Goal: Task Accomplishment & Management: Manage account settings

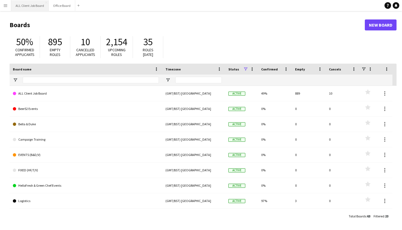
click at [40, 9] on button "ALL Client Job Board Close" at bounding box center [30, 5] width 38 height 11
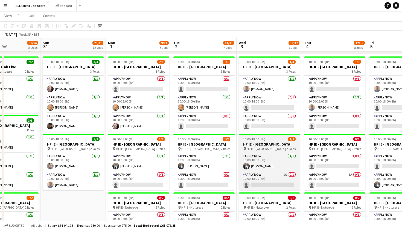
scroll to position [1666, 0]
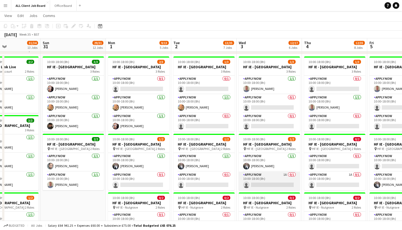
click at [293, 185] on app-card-role "APPLY NOW 1A 0/1 10:00-18:00 (8h) single-neutral-actions" at bounding box center [269, 180] width 61 height 19
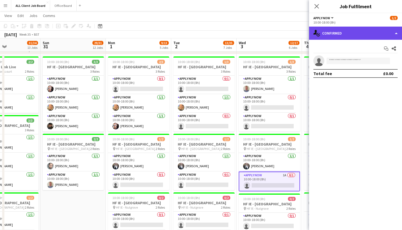
click at [396, 34] on div "single-neutral-actions-check-2 Confirmed" at bounding box center [355, 33] width 93 height 13
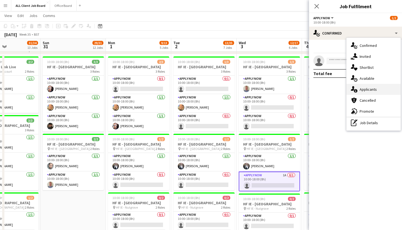
click at [378, 87] on div "single-neutral-actions-information Applicants" at bounding box center [374, 89] width 54 height 11
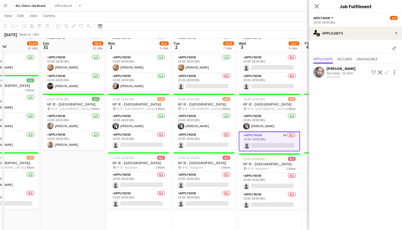
scroll to position [1708, 0]
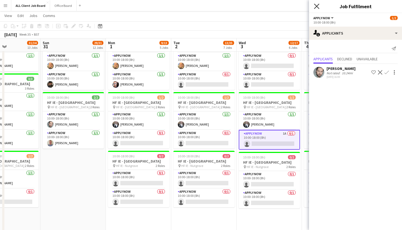
click at [315, 6] on icon "Close pop-in" at bounding box center [316, 6] width 5 height 5
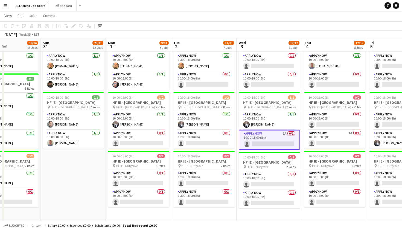
click at [339, 1] on app-navbar "Menu Boards Boards Boards All jobs Status Workforce Workforce My Workforce Recr…" at bounding box center [201, 5] width 402 height 11
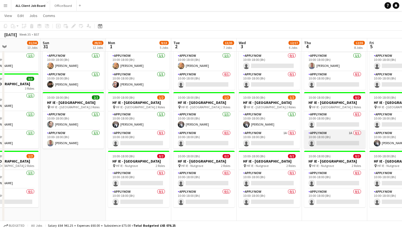
click at [357, 144] on app-card-role "APPLY NOW 1A 0/1 10:00-18:00 (8h) single-neutral-actions" at bounding box center [334, 139] width 61 height 19
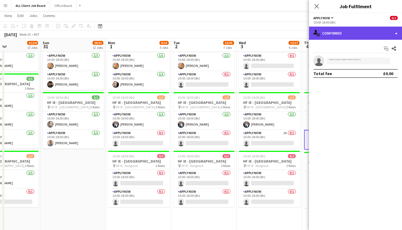
click at [395, 34] on div "single-neutral-actions-check-2 Confirmed" at bounding box center [355, 33] width 93 height 13
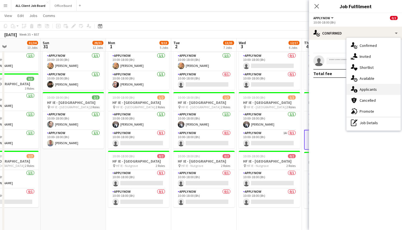
click at [381, 92] on div "single-neutral-actions-information Applicants" at bounding box center [374, 89] width 54 height 11
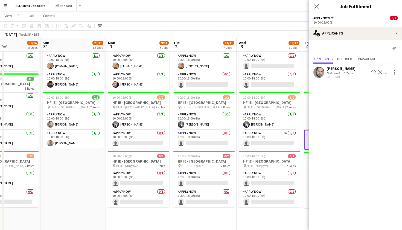
click at [388, 73] on app-icon "Confirm" at bounding box center [387, 72] width 4 height 4
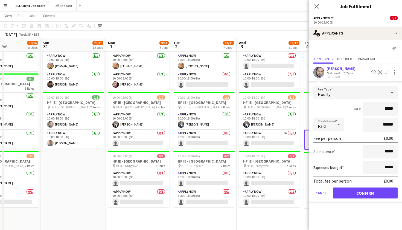
click at [361, 193] on button "Confirm" at bounding box center [365, 192] width 65 height 11
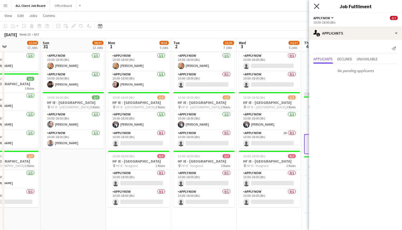
click at [317, 5] on icon "Close pop-in" at bounding box center [316, 6] width 5 height 5
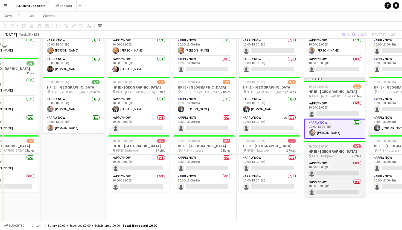
scroll to position [1704, 0]
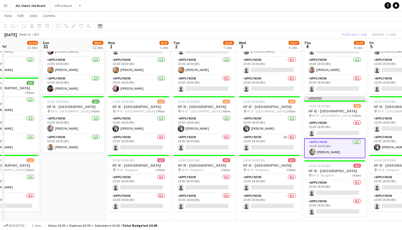
click at [356, 34] on div "Publish 1 job Revert 1 job" at bounding box center [369, 34] width 67 height 7
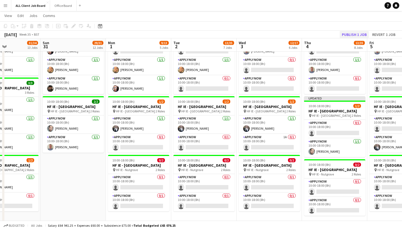
click at [354, 33] on button "Publish 1 job" at bounding box center [354, 34] width 29 height 7
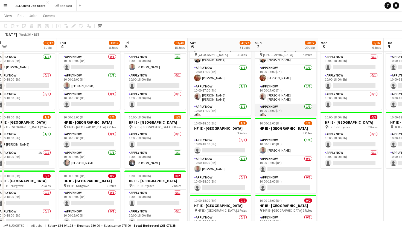
scroll to position [31, 0]
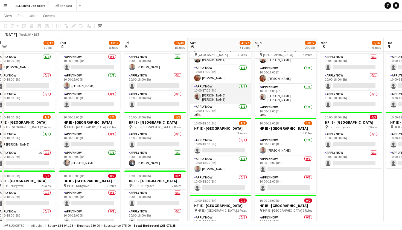
click at [197, 93] on app-user-avatar at bounding box center [197, 96] width 7 height 7
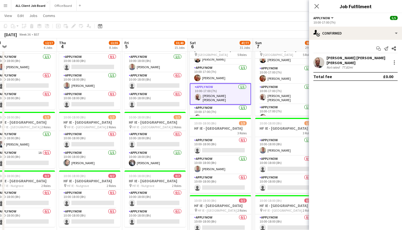
click at [318, 62] on app-user-avatar at bounding box center [319, 62] width 11 height 11
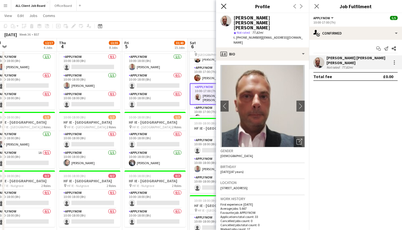
click at [225, 5] on icon at bounding box center [223, 6] width 5 height 5
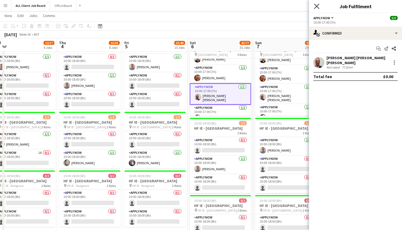
click at [316, 8] on icon at bounding box center [316, 6] width 5 height 5
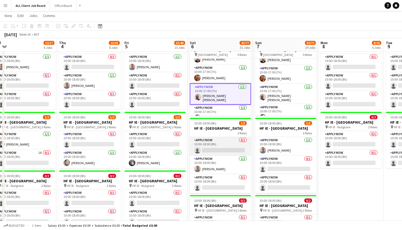
click at [229, 156] on app-card-role "APPLY NOW 0/1 10:00-18:00 (8h) single-neutral-actions" at bounding box center [220, 146] width 61 height 19
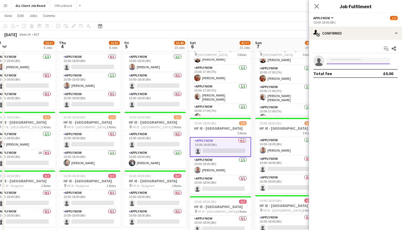
click at [340, 59] on input at bounding box center [359, 60] width 64 height 7
type input "*"
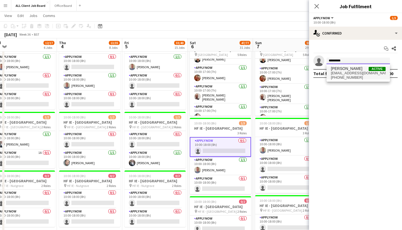
type input "********"
click at [364, 73] on span "[EMAIL_ADDRESS][DOMAIN_NAME]" at bounding box center [358, 73] width 55 height 4
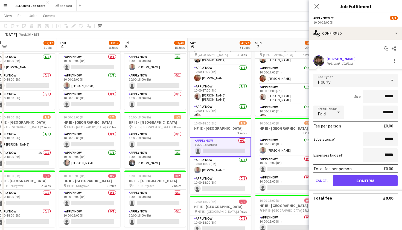
click at [353, 179] on button "Confirm" at bounding box center [365, 180] width 65 height 11
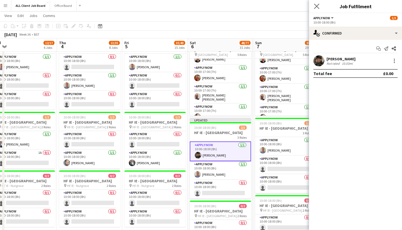
click at [317, 3] on app-icon "Close pop-in" at bounding box center [317, 6] width 8 height 8
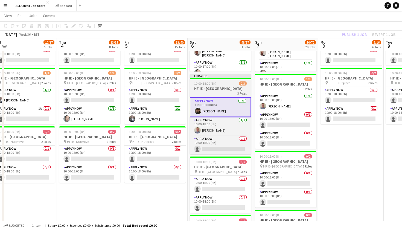
scroll to position [1796, 0]
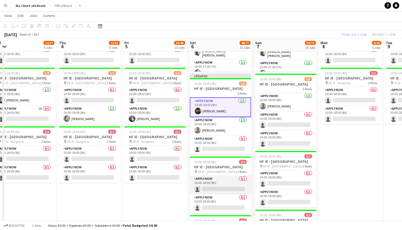
click at [225, 194] on app-card-role "APPLY NOW 0/1 10:00-18:00 (8h) single-neutral-actions" at bounding box center [220, 185] width 61 height 19
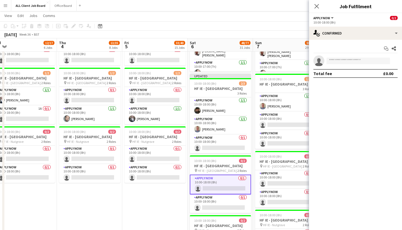
scroll to position [3, 0]
click at [278, 189] on app-card-role "APPLY NOW 0/1 10:00-18:00 (8h) single-neutral-actions" at bounding box center [285, 179] width 61 height 19
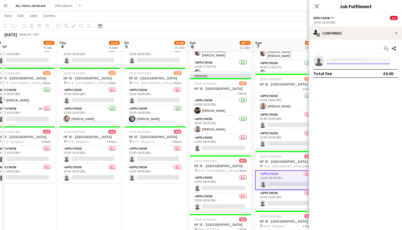
click at [338, 64] on input at bounding box center [359, 60] width 64 height 7
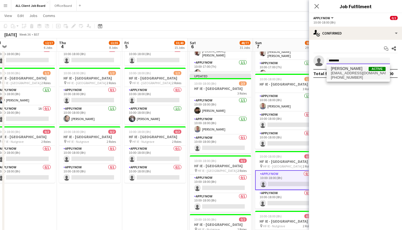
type input "********"
drag, startPoint x: 349, startPoint y: 70, endPoint x: 350, endPoint y: 74, distance: 4.3
click at [350, 74] on span "[EMAIL_ADDRESS][DOMAIN_NAME]" at bounding box center [358, 73] width 55 height 4
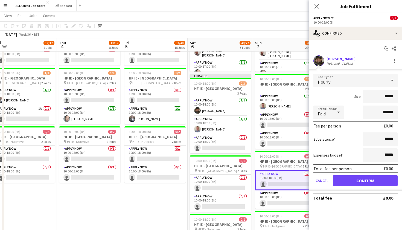
click at [360, 182] on button "Confirm" at bounding box center [365, 180] width 65 height 11
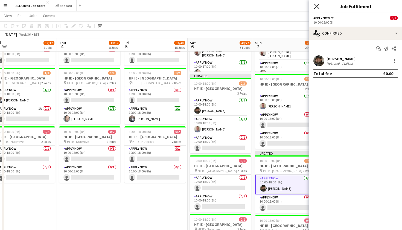
click at [317, 7] on icon "Close pop-in" at bounding box center [316, 6] width 5 height 5
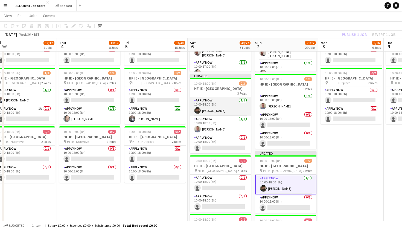
click at [219, 110] on app-card-role "APPLY NOW [DATE] 10:00-18:00 (8h) [PERSON_NAME]" at bounding box center [220, 106] width 61 height 19
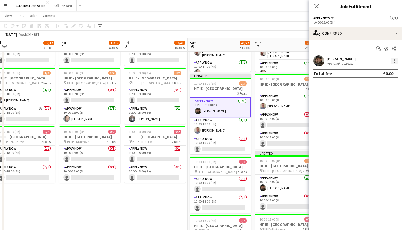
click at [394, 61] on div at bounding box center [395, 60] width 7 height 7
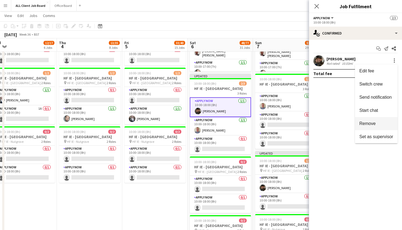
click at [372, 126] on span "Remove" at bounding box center [368, 123] width 16 height 5
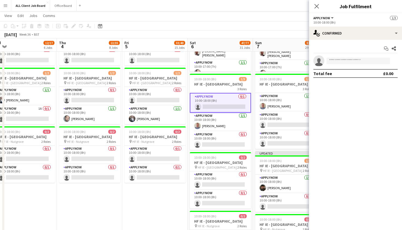
scroll to position [0, 0]
click at [227, 190] on app-card-role "APPLY NOW 0/1 10:00-18:00 (8h) single-neutral-actions" at bounding box center [220, 180] width 61 height 19
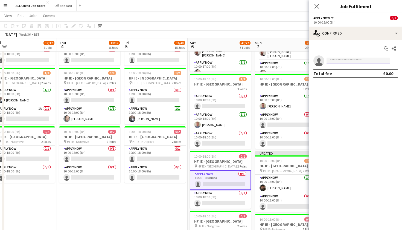
click at [340, 63] on input at bounding box center [359, 60] width 64 height 7
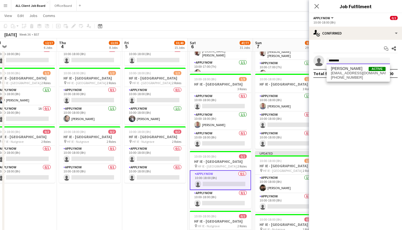
type input "********"
drag, startPoint x: 349, startPoint y: 67, endPoint x: 370, endPoint y: 74, distance: 22.0
click at [370, 74] on span "[EMAIL_ADDRESS][DOMAIN_NAME]" at bounding box center [358, 73] width 55 height 4
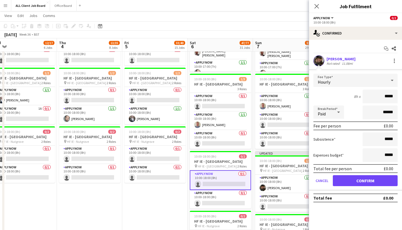
click at [356, 180] on button "Confirm" at bounding box center [365, 180] width 65 height 11
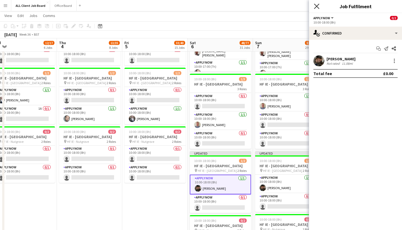
click at [317, 6] on icon at bounding box center [316, 6] width 5 height 5
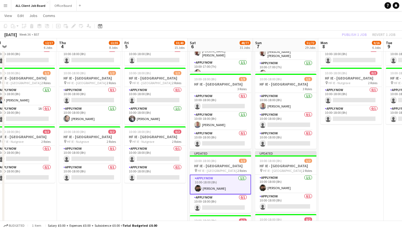
click at [324, 27] on app-toolbar "Copy Paste Paste Command V Paste with crew Command Shift V Paste linked Job [GE…" at bounding box center [201, 25] width 402 height 9
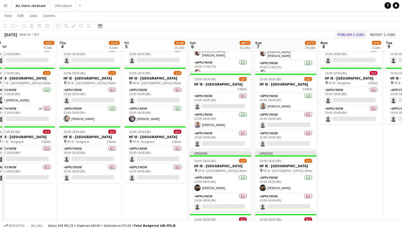
click at [340, 33] on button "Publish 2 jobs" at bounding box center [351, 34] width 31 height 7
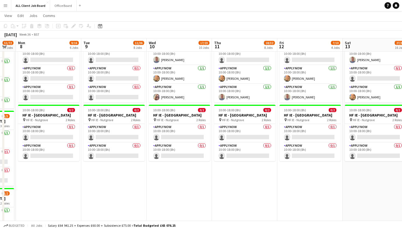
scroll to position [0, 231]
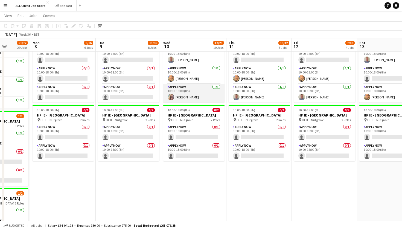
click at [208, 100] on app-card-role "APPLY NOW [DATE] 10:00-18:00 (8h) [PERSON_NAME]" at bounding box center [193, 93] width 61 height 19
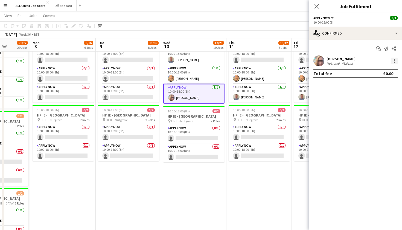
click at [395, 61] on div at bounding box center [394, 60] width 1 height 1
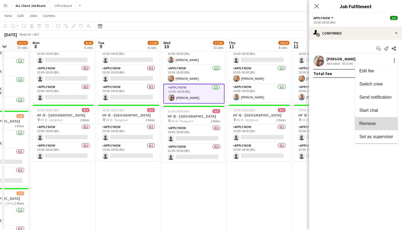
click at [379, 124] on span "Remove" at bounding box center [377, 123] width 34 height 5
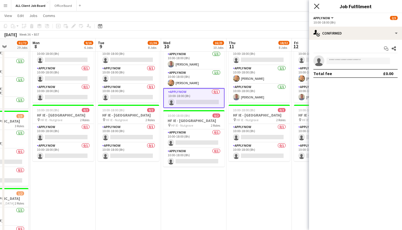
click at [319, 4] on icon "Close pop-in" at bounding box center [316, 6] width 5 height 5
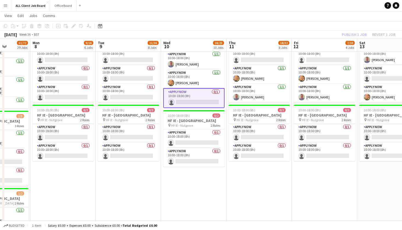
click at [338, 37] on div "Publish 1 job Revert 1 job" at bounding box center [369, 34] width 67 height 7
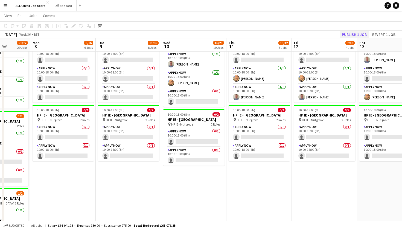
click at [346, 35] on button "Publish 1 job" at bounding box center [354, 34] width 29 height 7
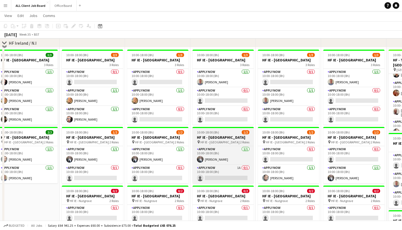
scroll to position [1737, 0]
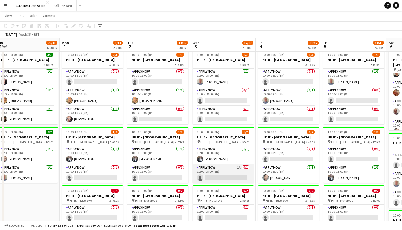
click at [233, 180] on app-card-role "APPLY NOW 1A 0/1 10:00-18:00 (8h) single-neutral-actions" at bounding box center [223, 173] width 61 height 19
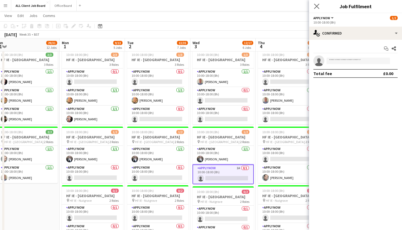
click at [318, 10] on app-icon "Close pop-in" at bounding box center [317, 6] width 8 height 8
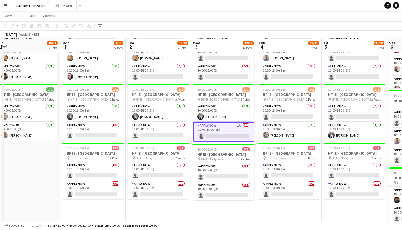
scroll to position [1780, 0]
click at [237, 138] on app-card-role "APPLY NOW 1A 0/1 10:00-18:00 (8h) single-neutral-actions" at bounding box center [223, 132] width 61 height 20
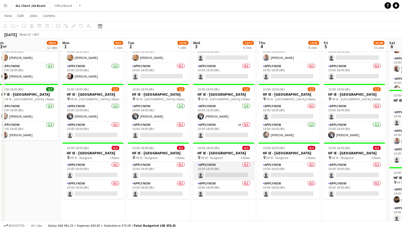
click at [218, 180] on app-card-role "APPLY NOW 0/1 10:00-18:00 (8h) single-neutral-actions" at bounding box center [223, 171] width 61 height 19
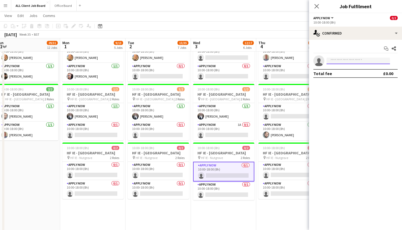
click at [343, 58] on input at bounding box center [359, 60] width 64 height 7
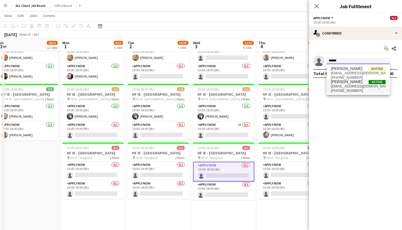
type input "*****"
click at [350, 87] on span "[EMAIL_ADDRESS][DOMAIN_NAME]" at bounding box center [358, 86] width 55 height 4
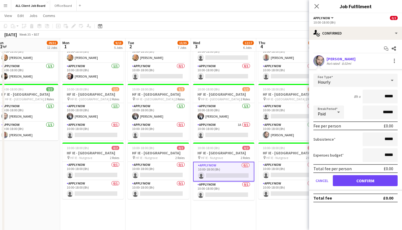
click at [352, 182] on button "Confirm" at bounding box center [365, 180] width 65 height 11
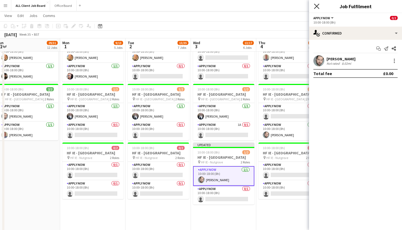
click at [318, 8] on icon "Close pop-in" at bounding box center [316, 6] width 5 height 5
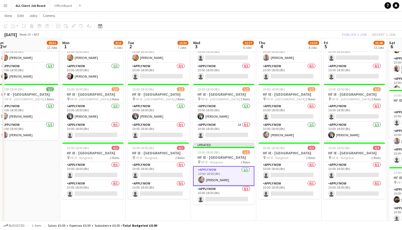
click at [316, 28] on app-toolbar "Copy Paste Paste Command V Paste with crew Command Shift V Paste linked Job [GE…" at bounding box center [201, 25] width 402 height 9
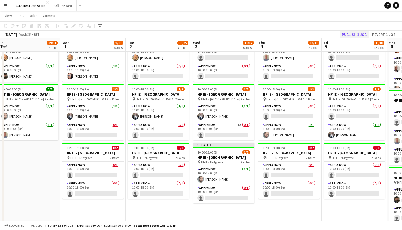
click at [349, 36] on button "Publish 1 job" at bounding box center [354, 34] width 29 height 7
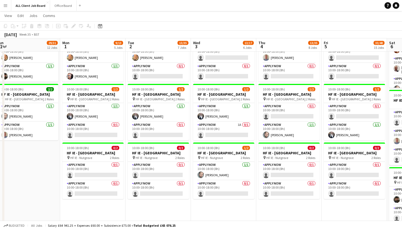
click at [333, 2] on app-navbar "Menu Boards Boards Boards All jobs Status Workforce Workforce My Workforce Recr…" at bounding box center [201, 5] width 402 height 11
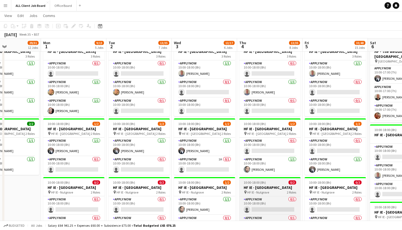
scroll to position [1742, 0]
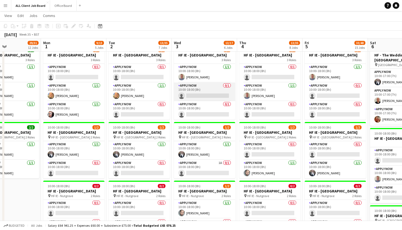
click at [197, 101] on app-card-role "APPLY NOW 0/1 10:00-18:00 (8h) single-neutral-actions" at bounding box center [204, 91] width 61 height 19
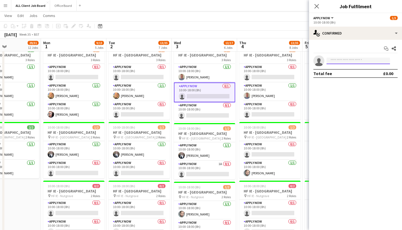
click at [339, 60] on input at bounding box center [359, 60] width 64 height 7
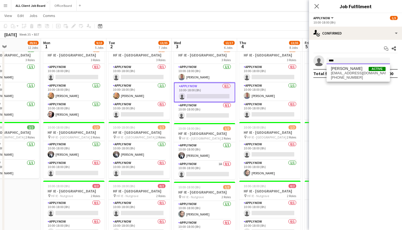
type input "****"
drag, startPoint x: 339, startPoint y: 60, endPoint x: 353, endPoint y: 73, distance: 19.2
click at [353, 73] on span "[EMAIL_ADDRESS][DOMAIN_NAME]" at bounding box center [358, 73] width 55 height 4
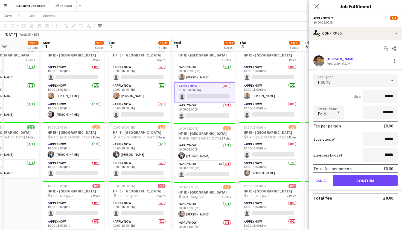
click at [356, 181] on button "Confirm" at bounding box center [365, 180] width 65 height 11
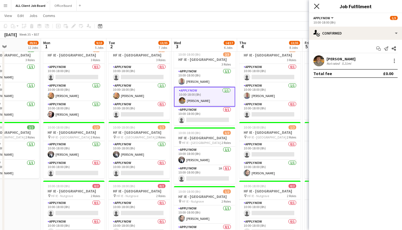
click at [318, 7] on icon "Close pop-in" at bounding box center [316, 6] width 5 height 5
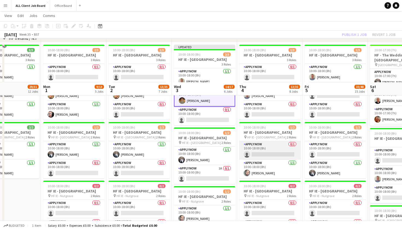
scroll to position [1798, 0]
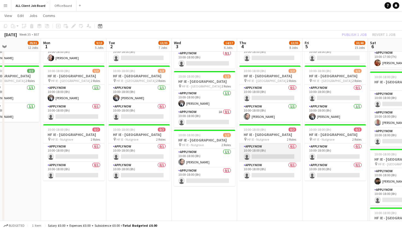
click at [266, 162] on app-card-role "APPLY NOW 0/1 10:00-18:00 (8h) single-neutral-actions" at bounding box center [270, 152] width 61 height 19
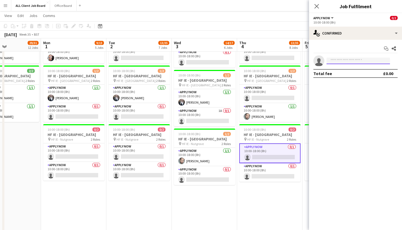
click at [353, 61] on input at bounding box center [359, 60] width 64 height 7
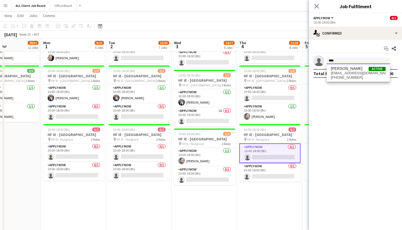
type input "****"
drag, startPoint x: 353, startPoint y: 61, endPoint x: 362, endPoint y: 73, distance: 14.5
click at [362, 73] on span "[EMAIL_ADDRESS][DOMAIN_NAME]" at bounding box center [358, 73] width 55 height 4
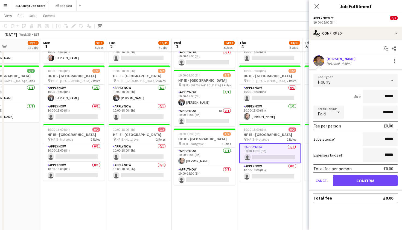
click at [366, 181] on button "Confirm" at bounding box center [365, 180] width 65 height 11
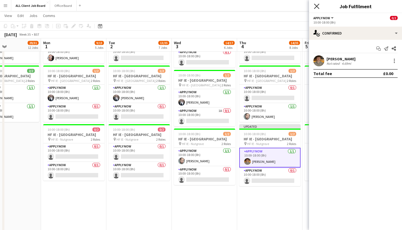
click at [317, 7] on icon at bounding box center [316, 6] width 5 height 5
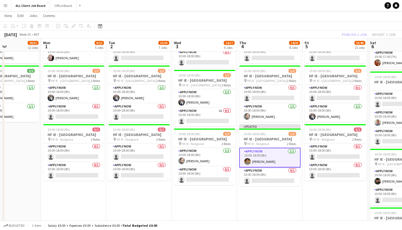
click at [316, 26] on app-toolbar "Copy Paste Paste Command V Paste with crew Command Shift V Paste linked Job [GE…" at bounding box center [201, 25] width 402 height 9
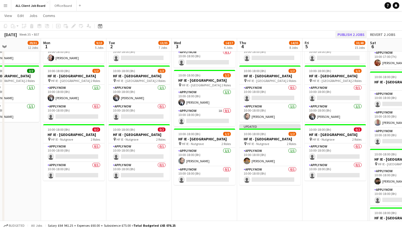
click at [345, 35] on button "Publish 2 jobs" at bounding box center [351, 34] width 31 height 7
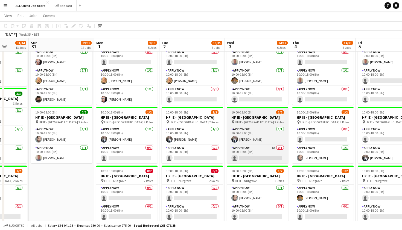
scroll to position [1758, 0]
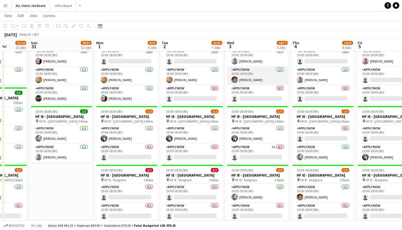
click at [268, 85] on app-card-role "APPLY NOW [DATE] 10:00-18:00 (8h) [PERSON_NAME]" at bounding box center [257, 76] width 61 height 19
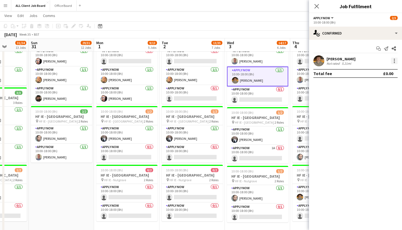
click at [395, 62] on div at bounding box center [394, 62] width 1 height 1
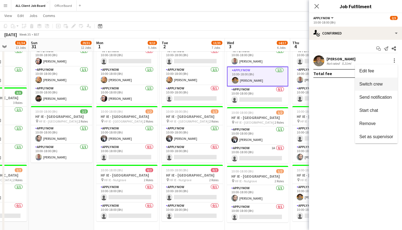
click at [373, 86] on span "Switch crew" at bounding box center [371, 84] width 23 height 5
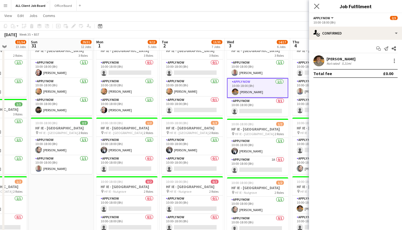
click at [320, 5] on app-icon "Close pop-in" at bounding box center [317, 6] width 8 height 8
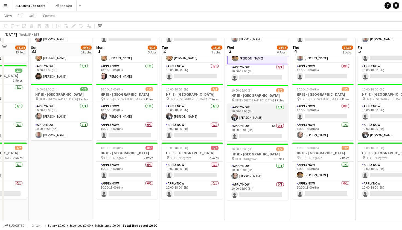
scroll to position [1798, 0]
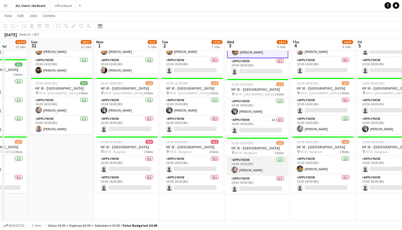
click at [275, 175] on app-card-role "APPLY NOW [DATE] 10:00-18:00 (8h) [PERSON_NAME]" at bounding box center [257, 166] width 61 height 19
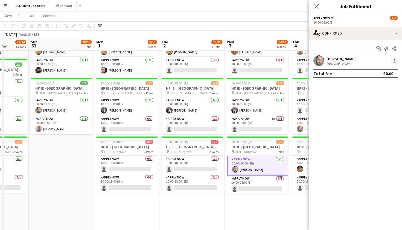
click at [394, 61] on div at bounding box center [394, 60] width 1 height 1
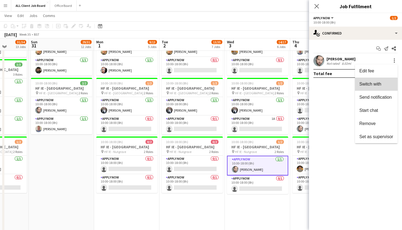
click at [374, 86] on span "Switch with" at bounding box center [371, 84] width 22 height 5
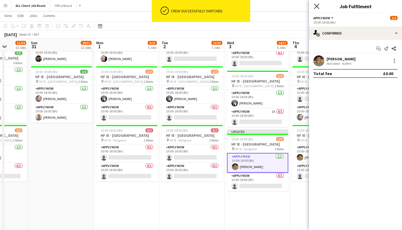
click at [318, 6] on icon "Close pop-in" at bounding box center [316, 6] width 5 height 5
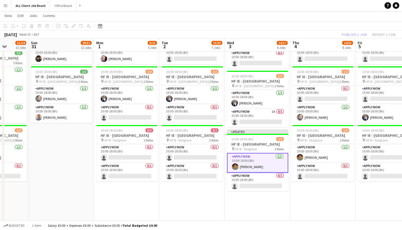
click at [318, 21] on app-page-menu "View Day view expanded Day view collapsed Month view Date picker Jump to [DATE]…" at bounding box center [201, 16] width 402 height 10
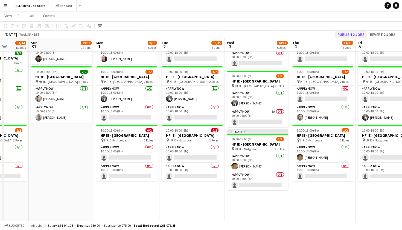
click at [343, 34] on button "Publish 2 jobs" at bounding box center [351, 34] width 31 height 7
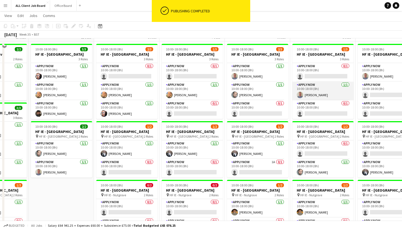
scroll to position [1744, 0]
